Goal: Information Seeking & Learning: Learn about a topic

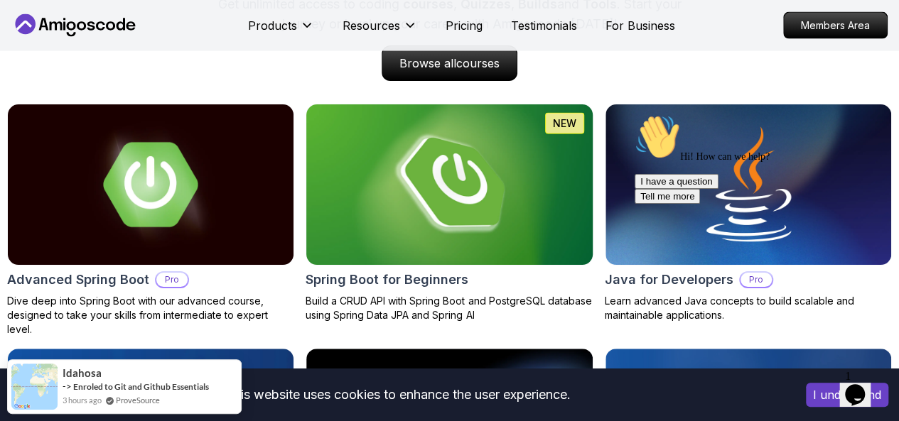
click at [434, 225] on img at bounding box center [449, 185] width 300 height 168
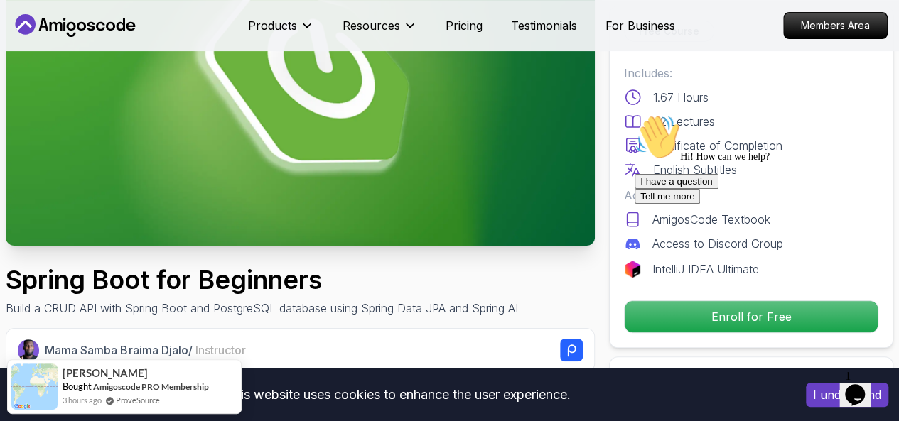
scroll to position [178, 0]
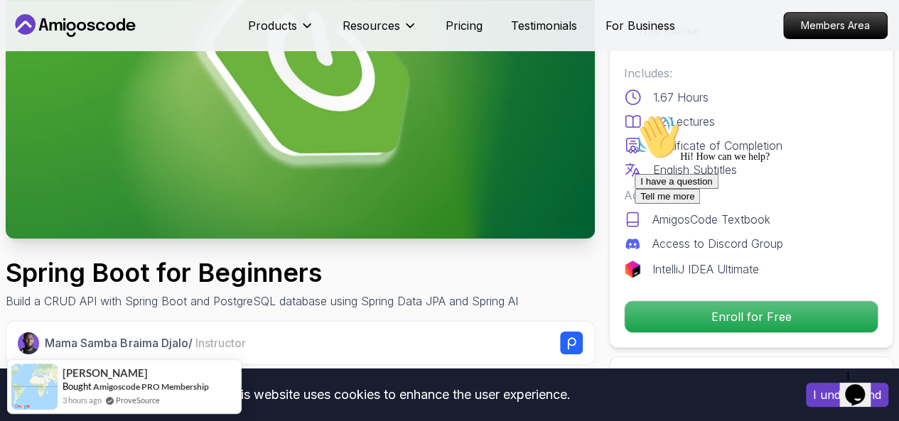
click at [635, 114] on icon "Chat attention grabber" at bounding box center [635, 114] width 0 height 0
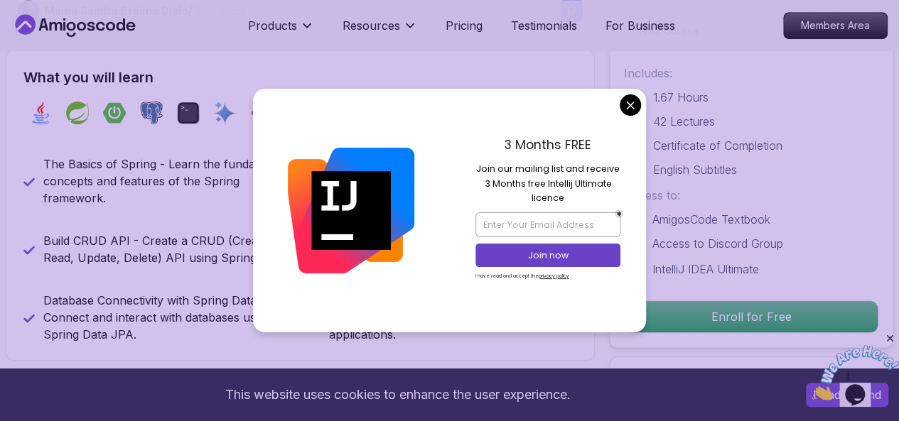
scroll to position [519, 0]
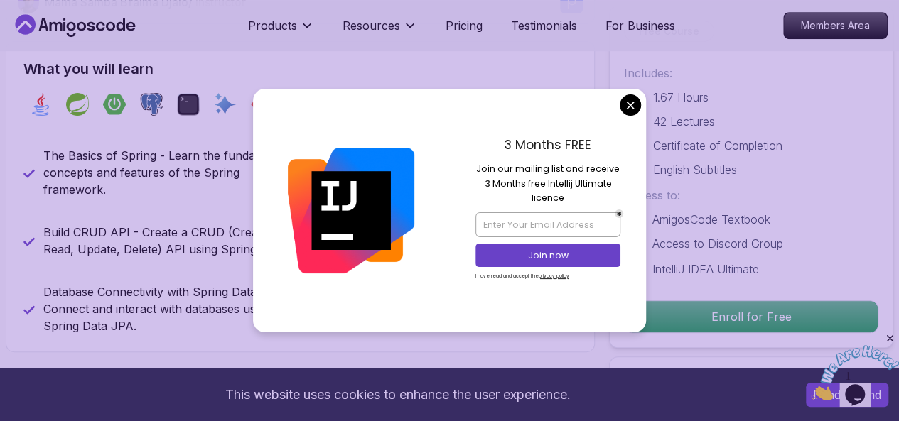
click at [630, 110] on div "Includes: 1.67 Hours 42 Lectures Certificate of Completion English Subtitles" at bounding box center [751, 122] width 254 height 114
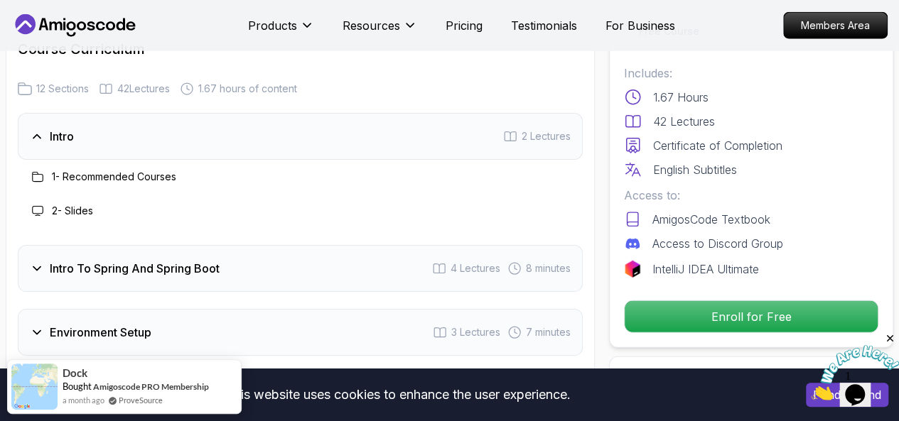
scroll to position [1818, 0]
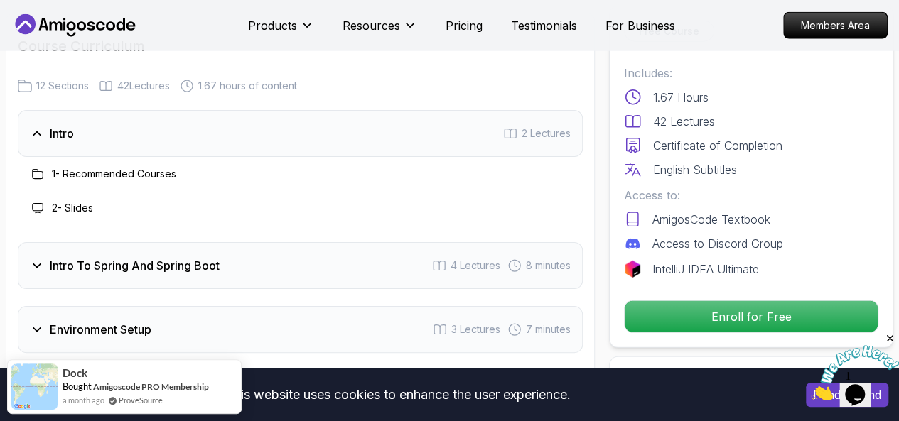
click at [367, 283] on div "Intro To Spring And Spring Boot 4 Lectures 8 minutes" at bounding box center [300, 265] width 565 height 47
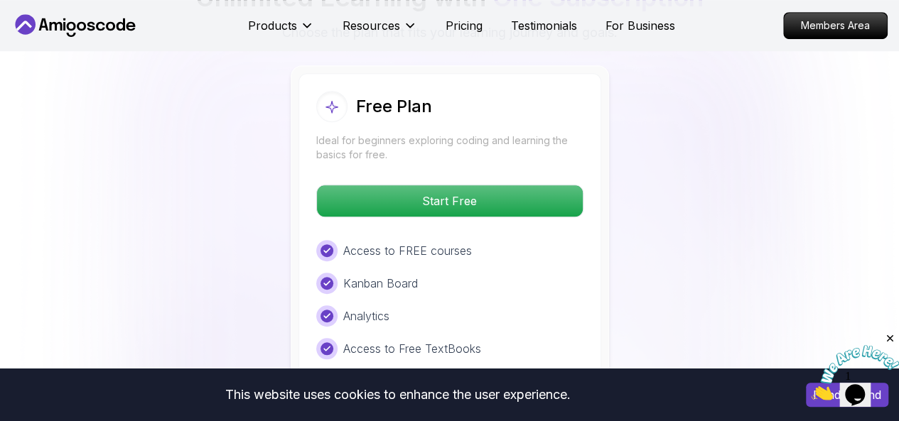
scroll to position [3072, 0]
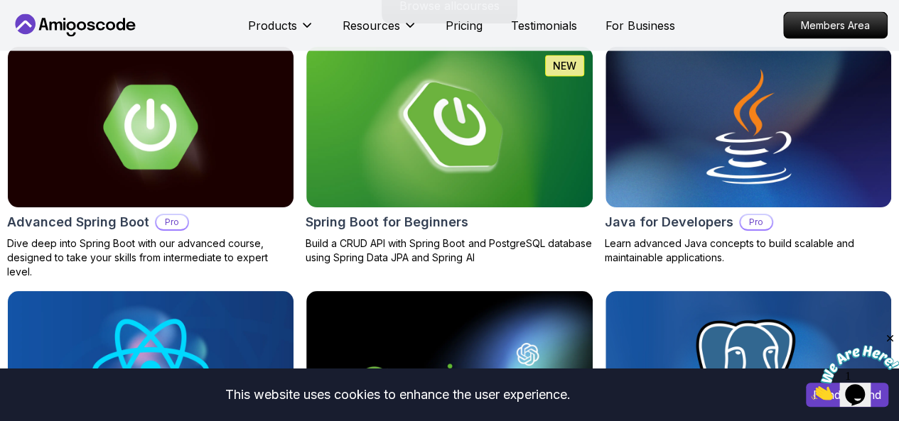
scroll to position [1564, 0]
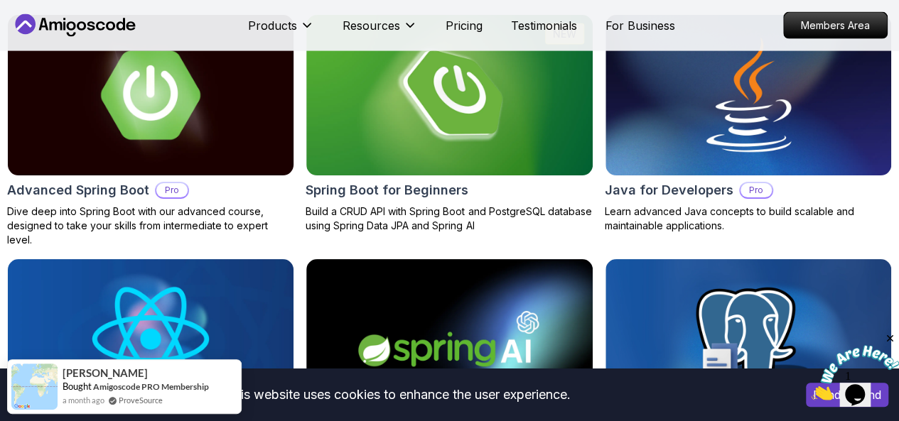
click at [188, 97] on img at bounding box center [151, 95] width 300 height 168
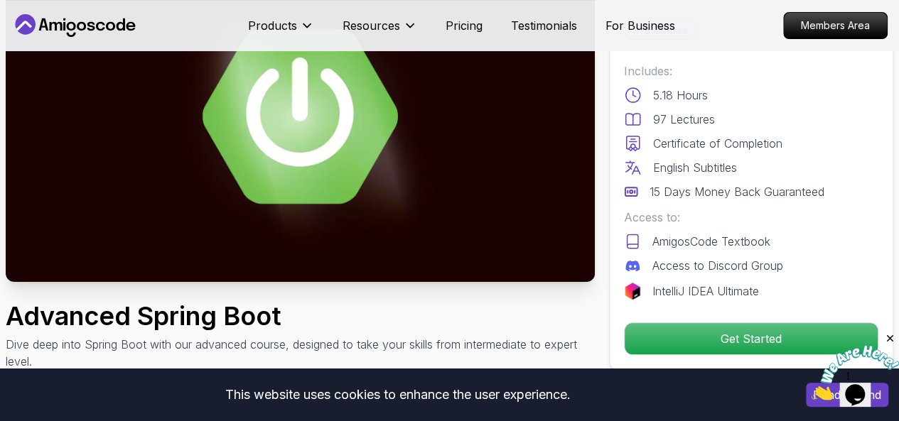
scroll to position [162, 0]
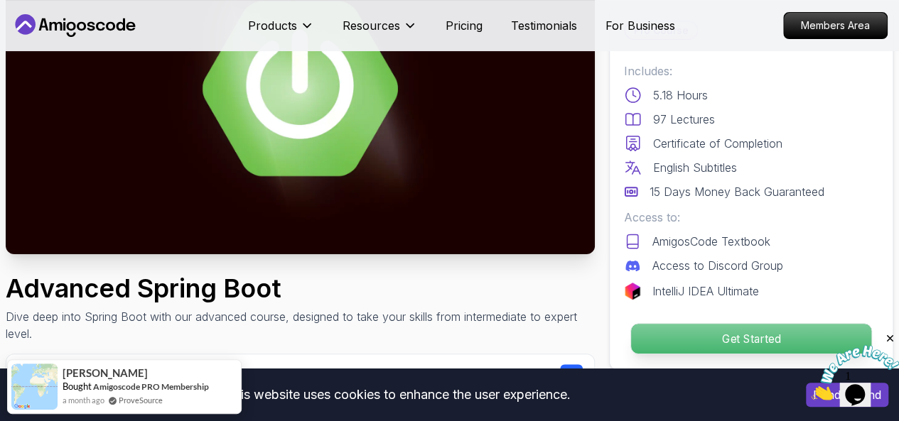
click at [871, 332] on p "Get Started" at bounding box center [751, 339] width 240 height 30
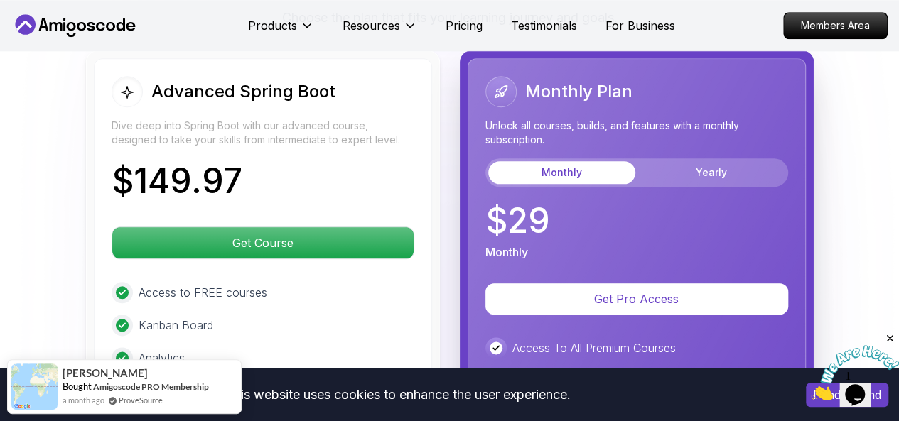
scroll to position [3378, 0]
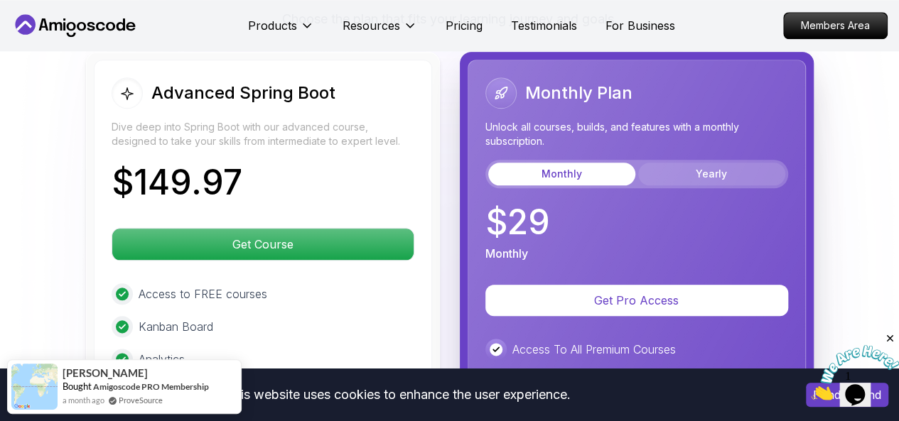
click at [748, 163] on button "Yearly" at bounding box center [711, 174] width 147 height 23
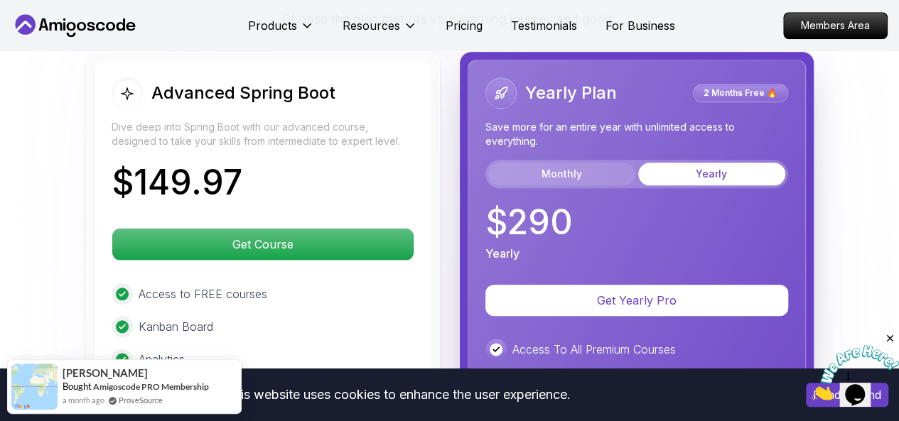
click at [585, 163] on button "Monthly" at bounding box center [561, 174] width 147 height 23
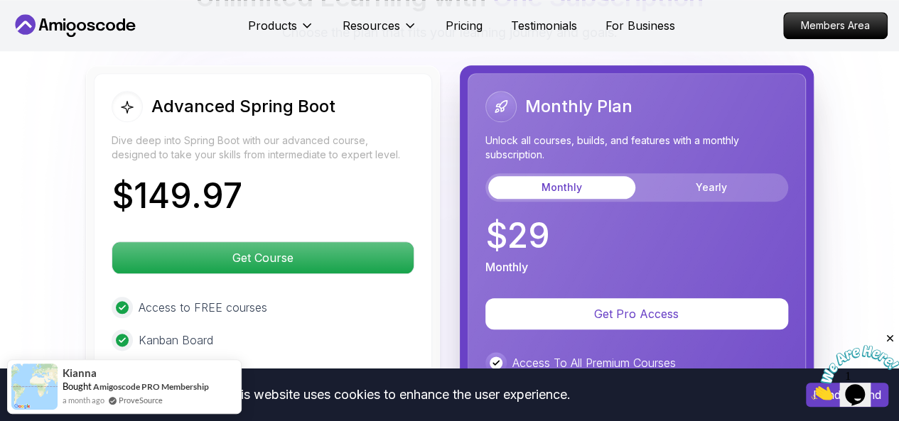
scroll to position [3350, 0]
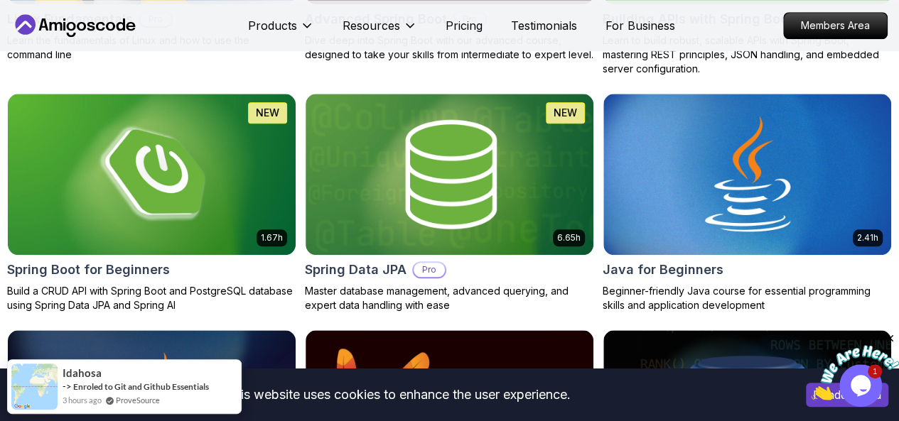
scroll to position [621, 0]
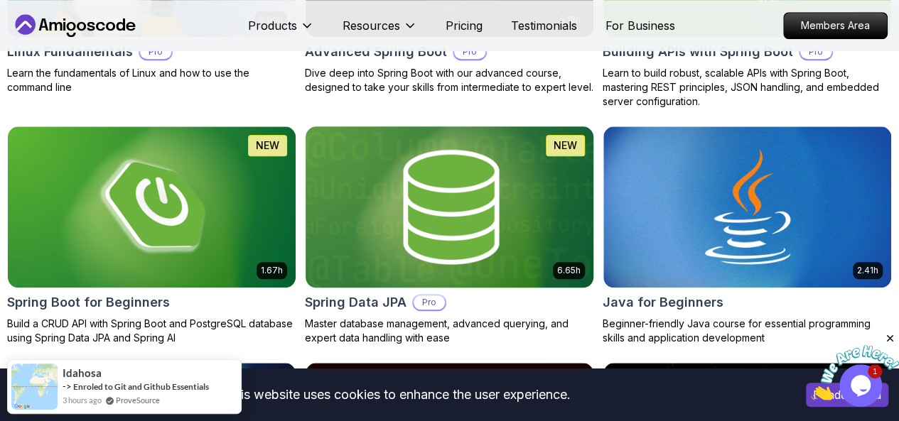
click at [536, 146] on img at bounding box center [449, 206] width 302 height 169
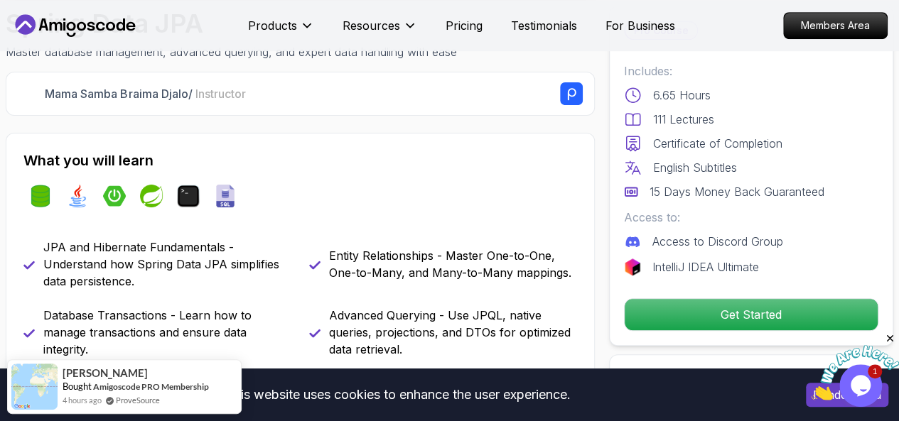
scroll to position [429, 0]
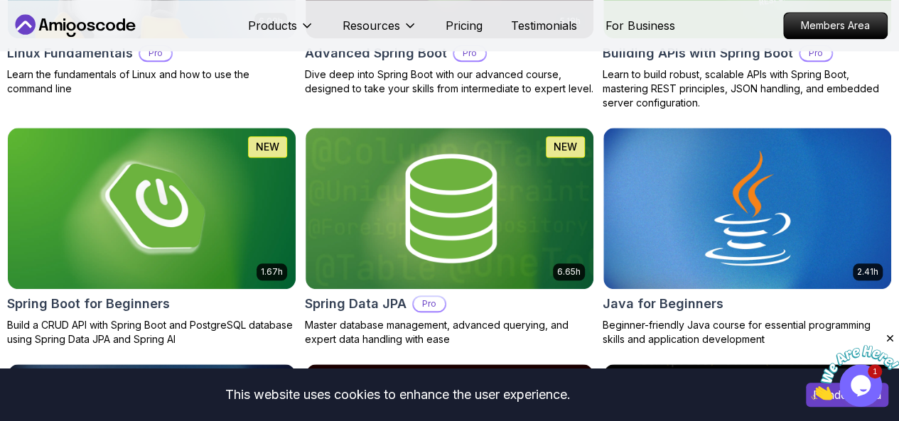
scroll to position [621, 0]
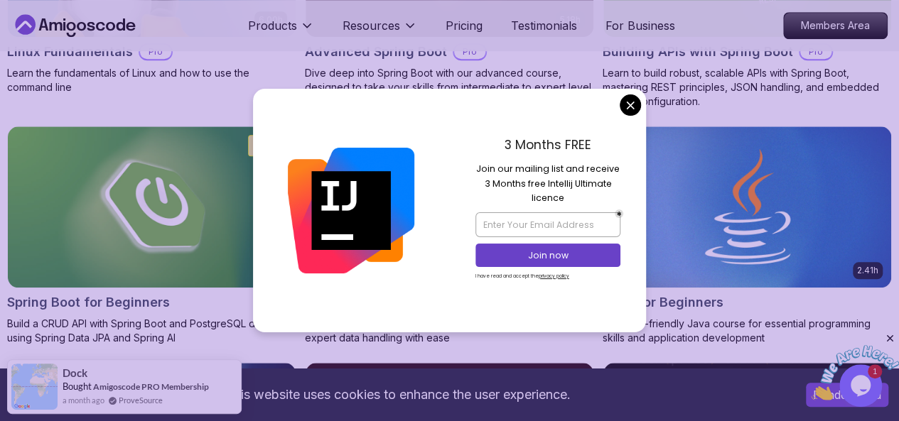
click at [640, 109] on div "3 Months FREE Join our mailing list and receive 3 Months free Intellij Ultimate…" at bounding box center [548, 210] width 197 height 243
